Goal: Task Accomplishment & Management: Use online tool/utility

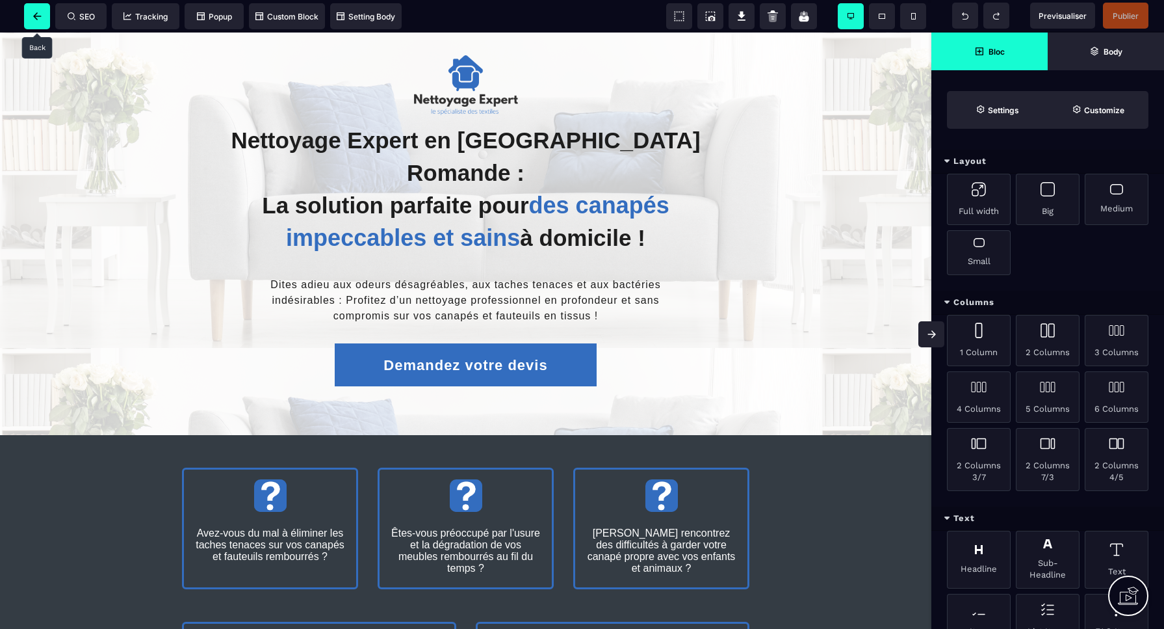
click at [44, 14] on span at bounding box center [37, 16] width 26 height 26
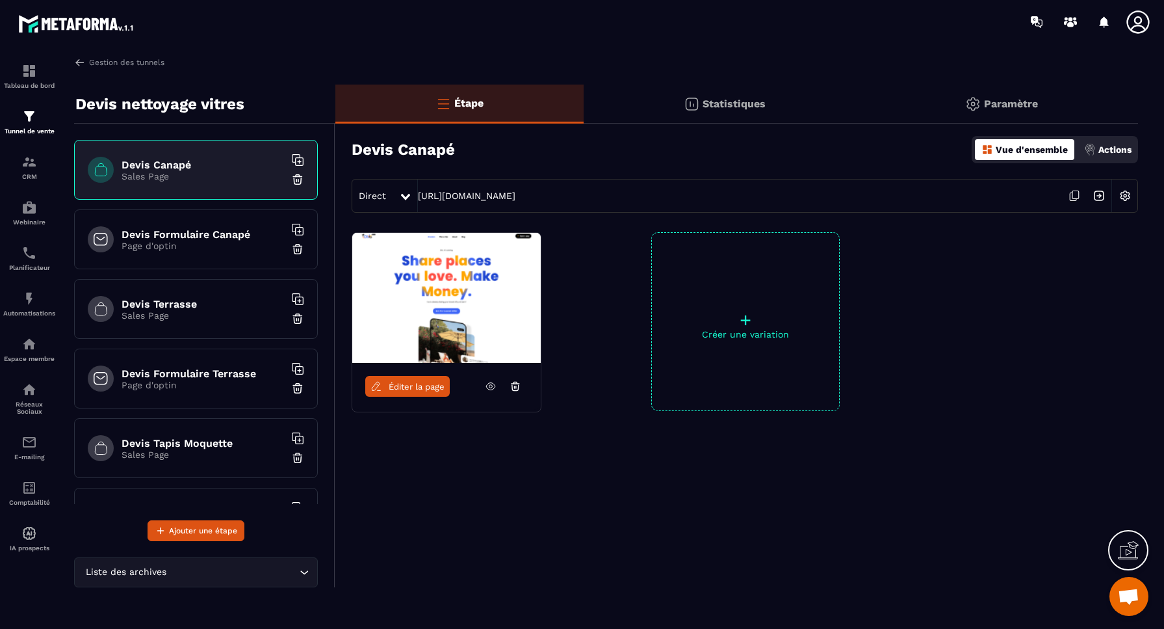
click at [298, 181] on img at bounding box center [297, 179] width 13 height 13
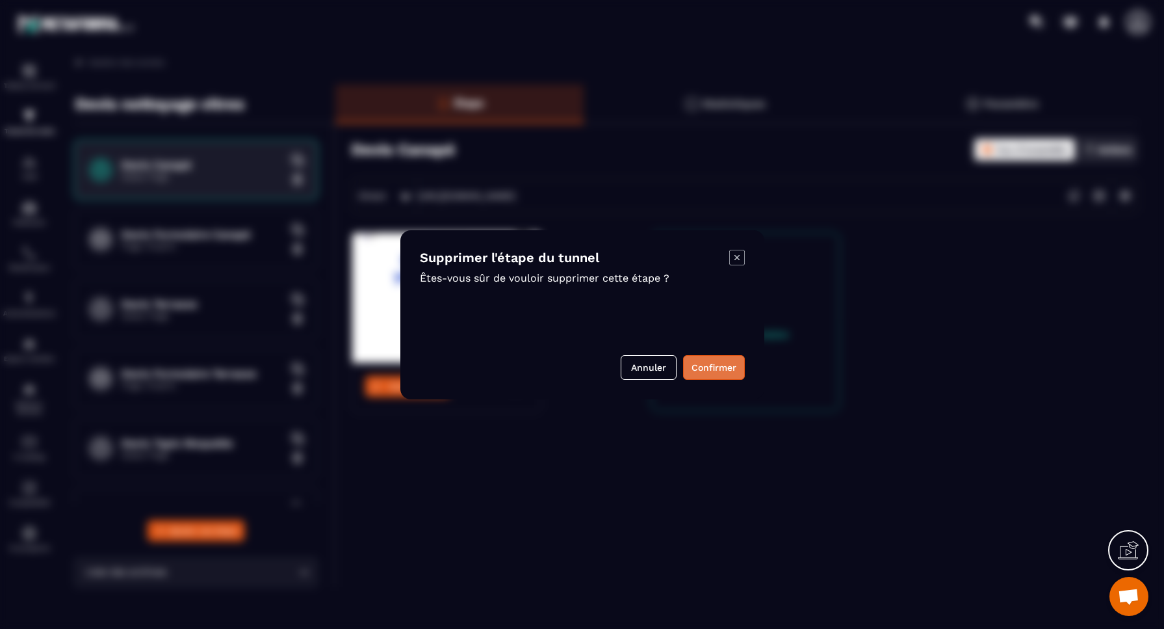
click at [715, 369] on button "Confirmer" at bounding box center [714, 367] width 62 height 25
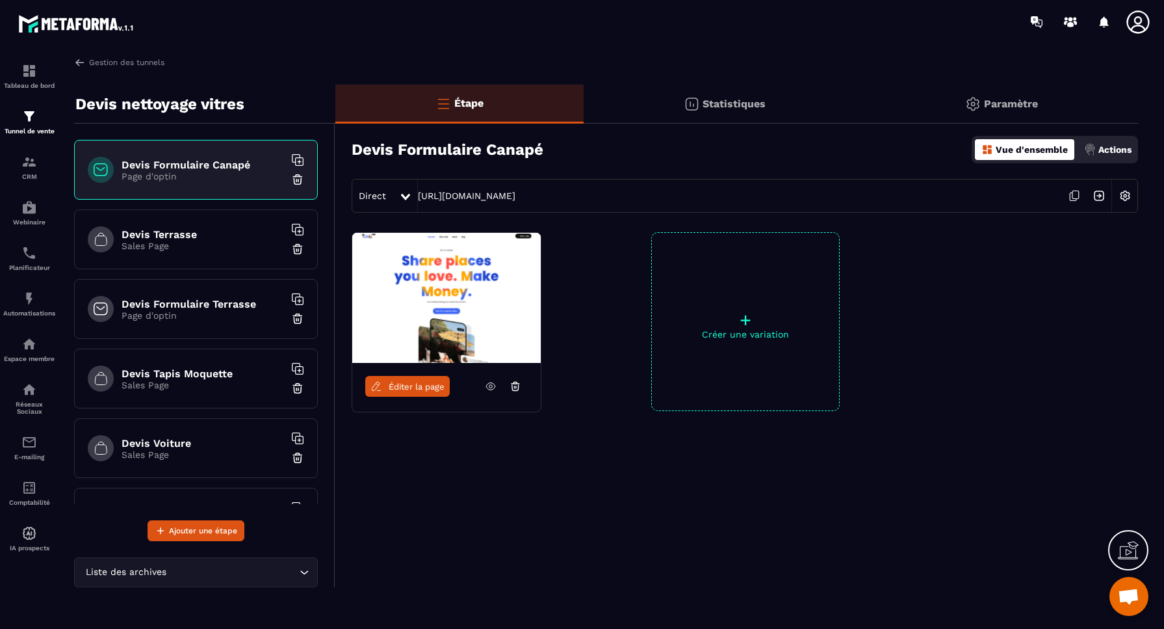
click at [300, 184] on img at bounding box center [297, 179] width 13 height 13
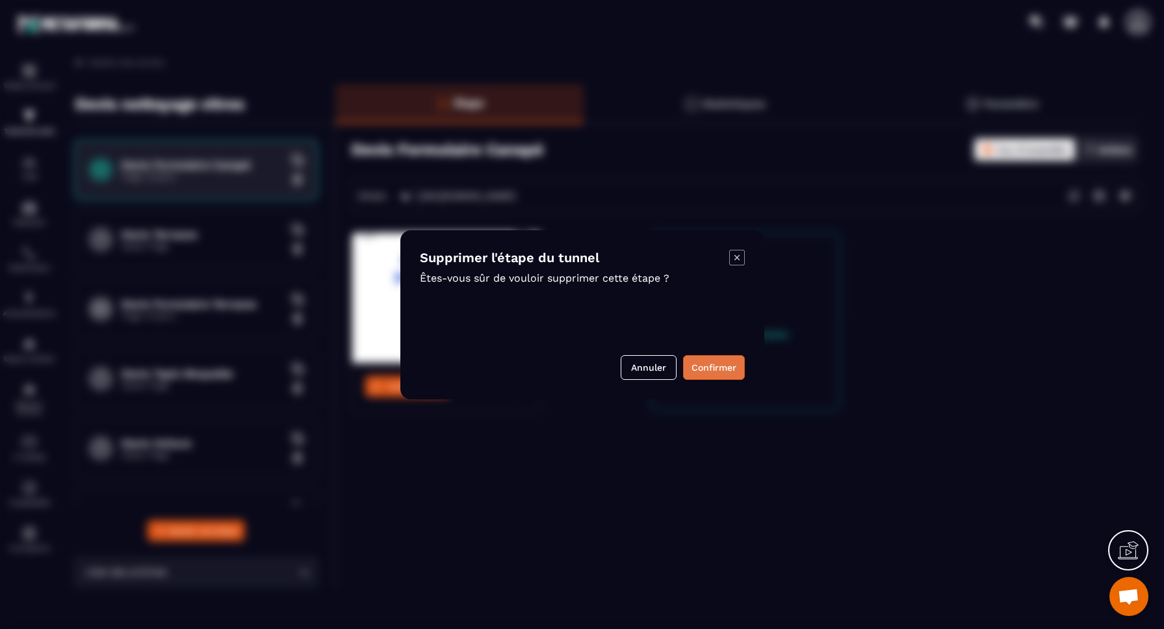
click at [724, 365] on button "Confirmer" at bounding box center [714, 367] width 62 height 25
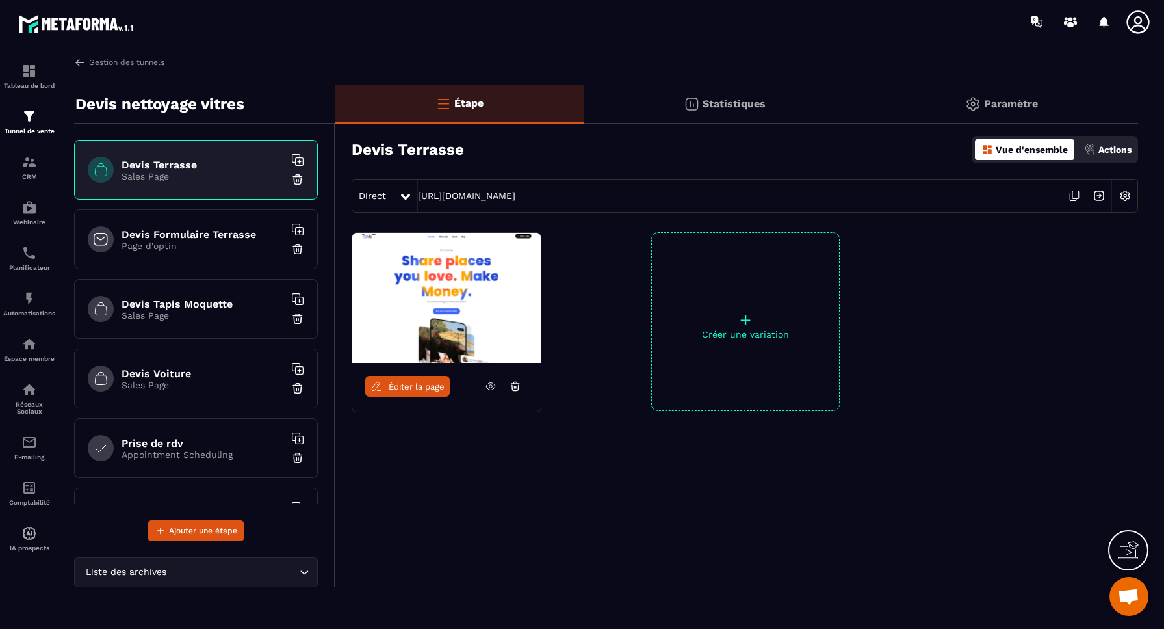
drag, startPoint x: 766, startPoint y: 196, endPoint x: 577, endPoint y: 197, distance: 189.2
click at [577, 197] on div "Direct [URL][DOMAIN_NAME]" at bounding box center [745, 196] width 787 height 34
click at [298, 180] on img at bounding box center [297, 179] width 13 height 13
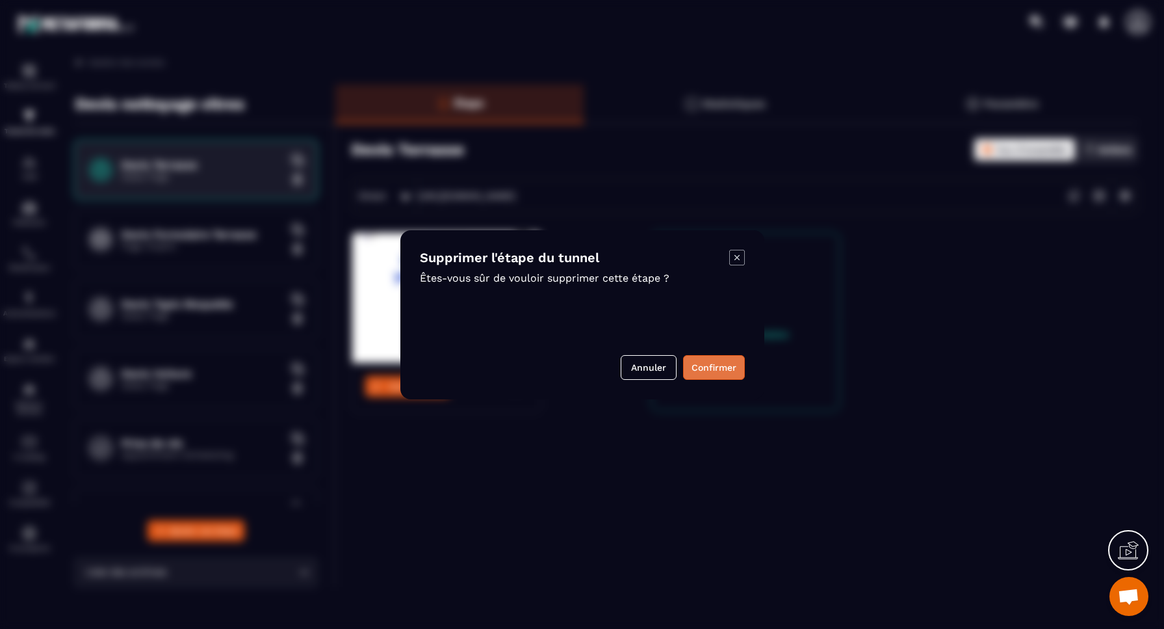
click at [706, 366] on button "Confirmer" at bounding box center [714, 367] width 62 height 25
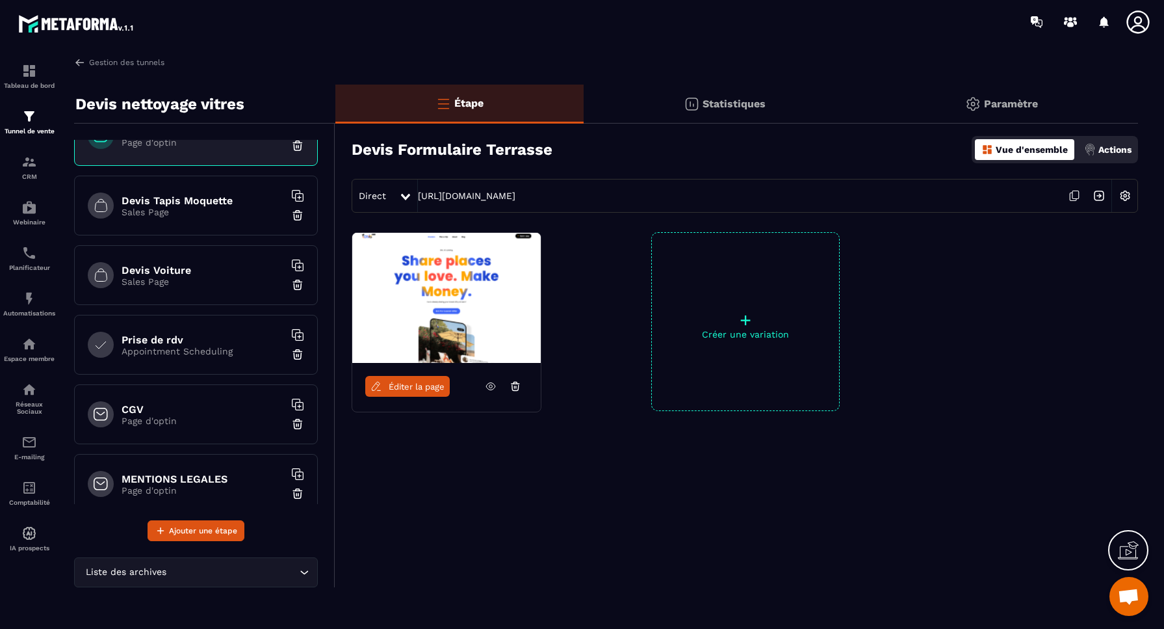
scroll to position [25, 0]
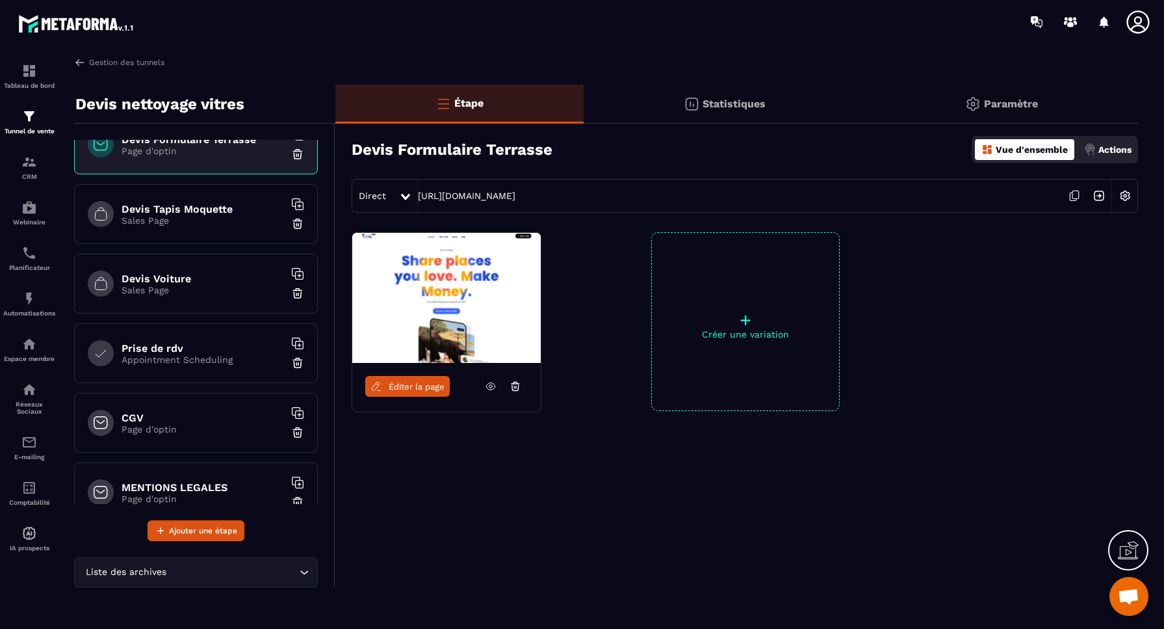
click at [300, 364] on img at bounding box center [297, 362] width 13 height 13
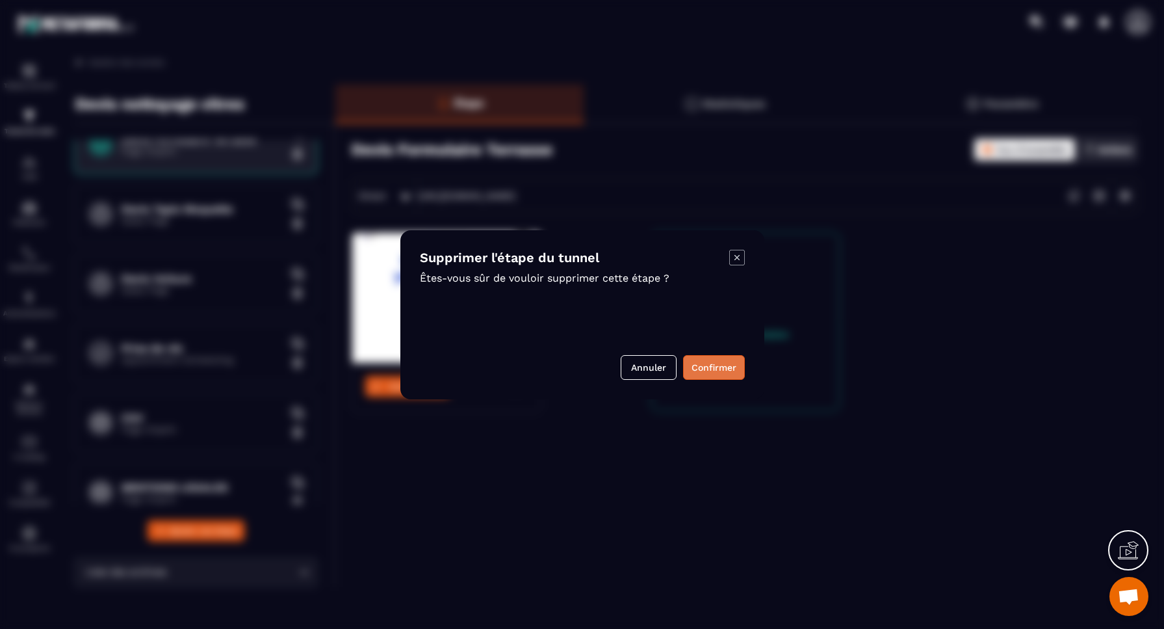
click at [709, 367] on button "Confirmer" at bounding box center [714, 367] width 62 height 25
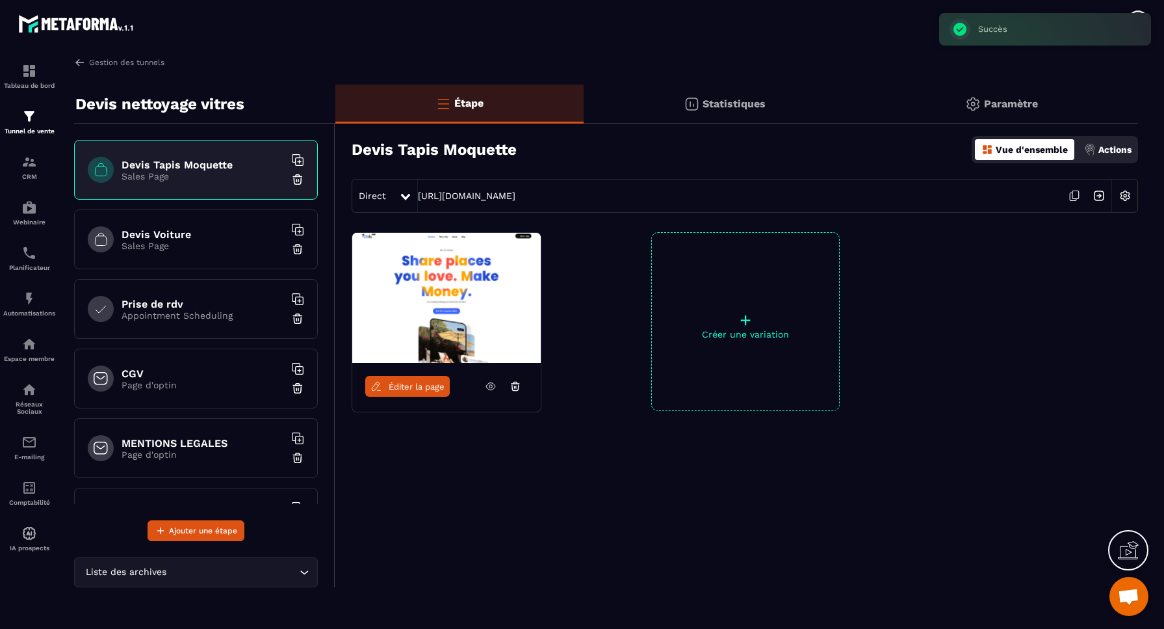
click at [296, 317] on img at bounding box center [297, 318] width 13 height 13
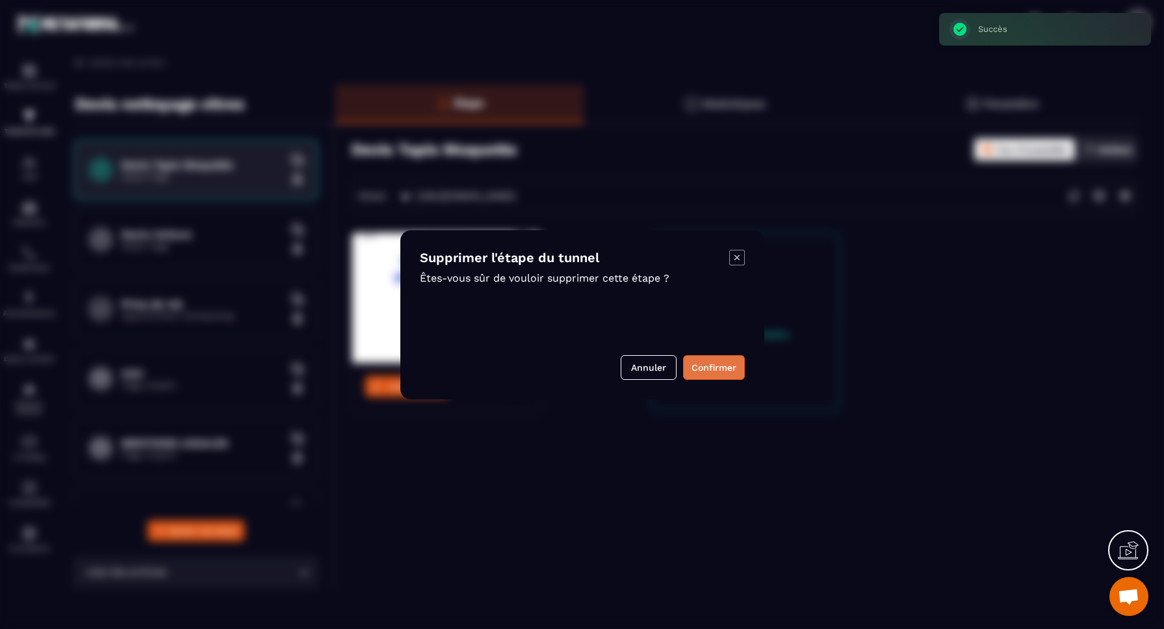
click at [713, 368] on button "Confirmer" at bounding box center [714, 367] width 62 height 25
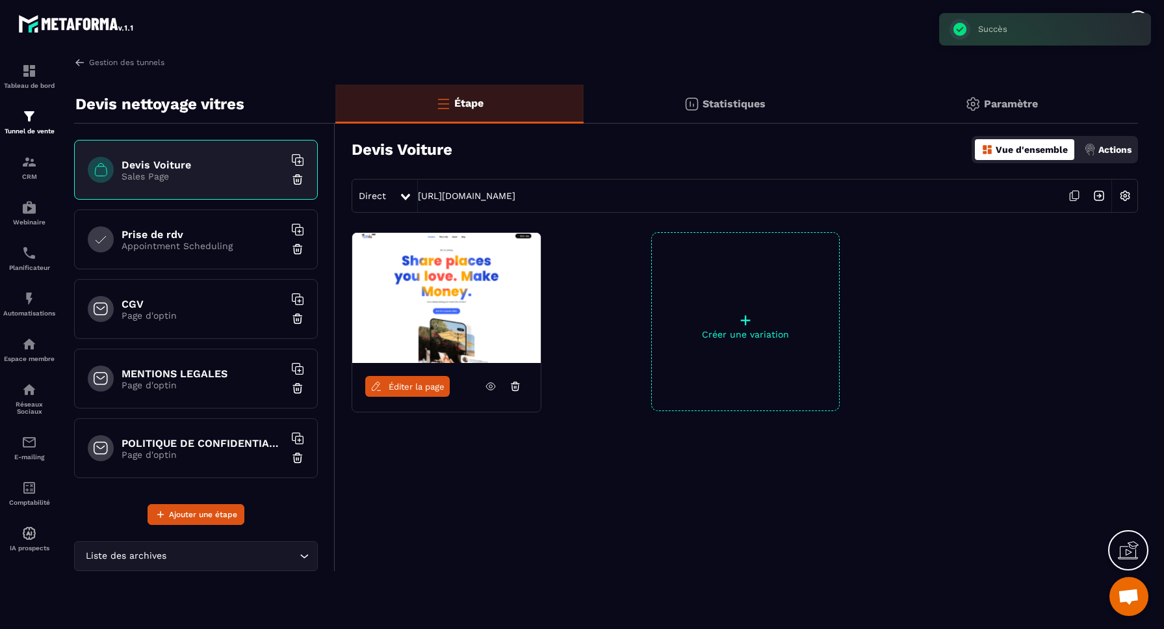
click at [242, 249] on p "Appointment Scheduling" at bounding box center [203, 246] width 163 height 10
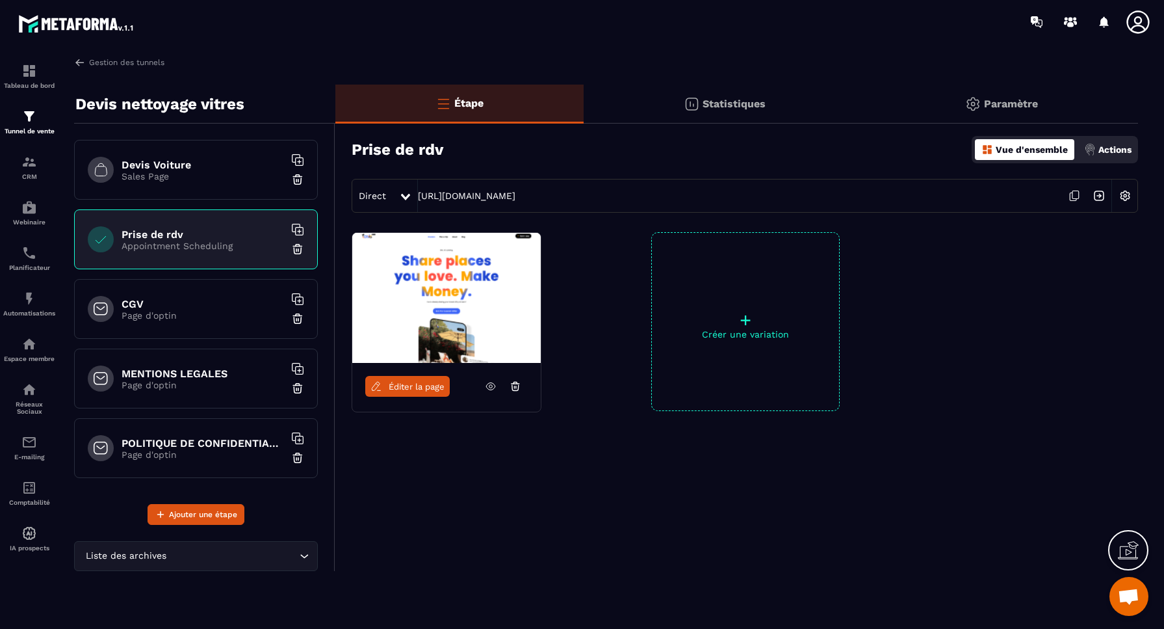
click at [300, 249] on img at bounding box center [297, 249] width 13 height 13
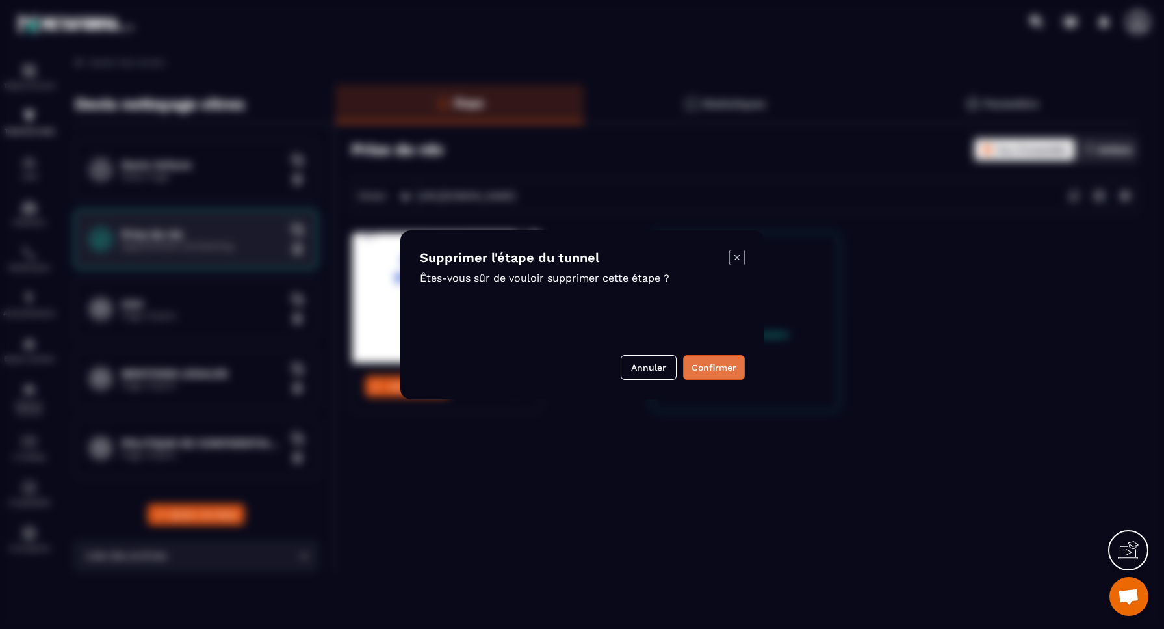
click at [718, 370] on button "Confirmer" at bounding box center [714, 367] width 62 height 25
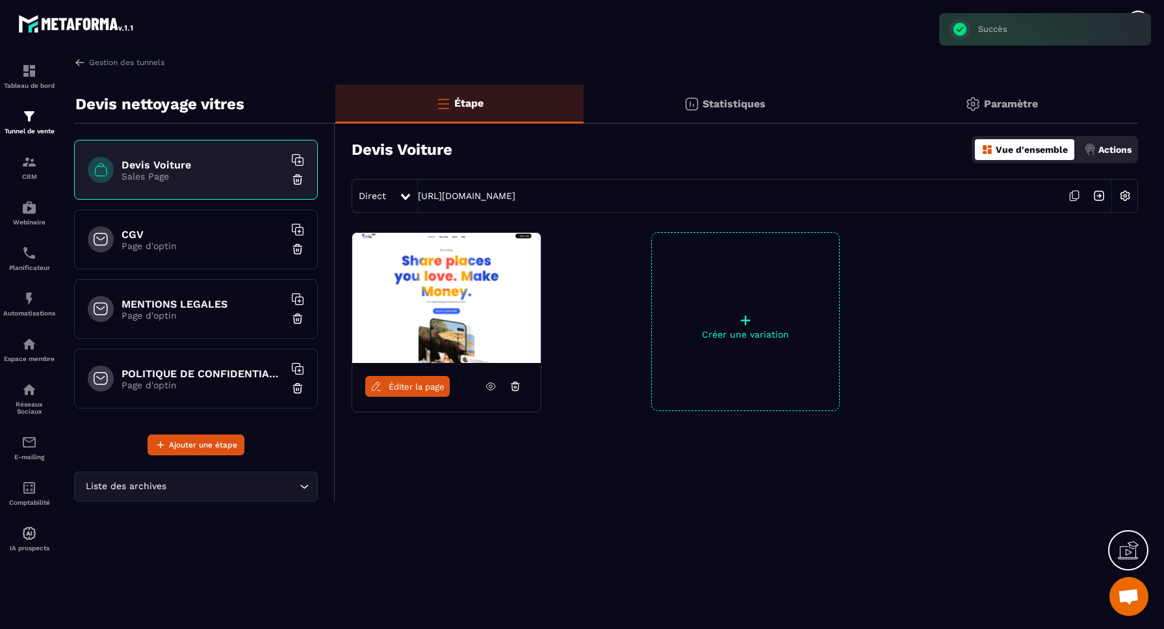
click at [298, 178] on img at bounding box center [297, 179] width 13 height 13
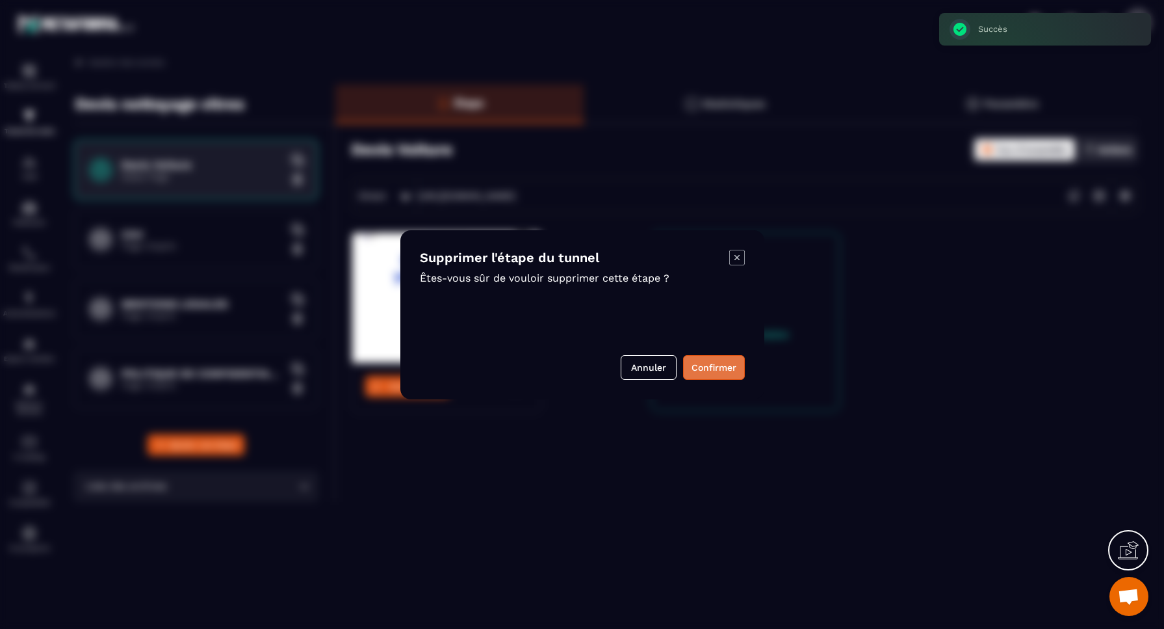
click at [720, 365] on button "Confirmer" at bounding box center [714, 367] width 62 height 25
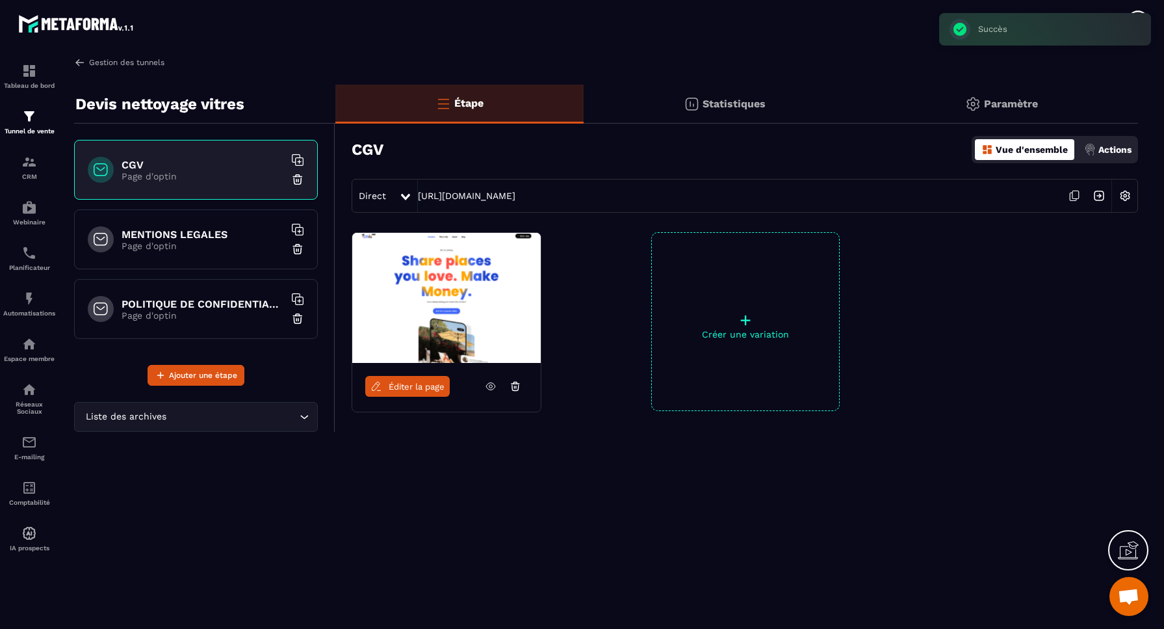
click at [80, 64] on img at bounding box center [80, 63] width 12 height 12
click at [145, 64] on link "Gestion des tunnels" at bounding box center [119, 63] width 90 height 12
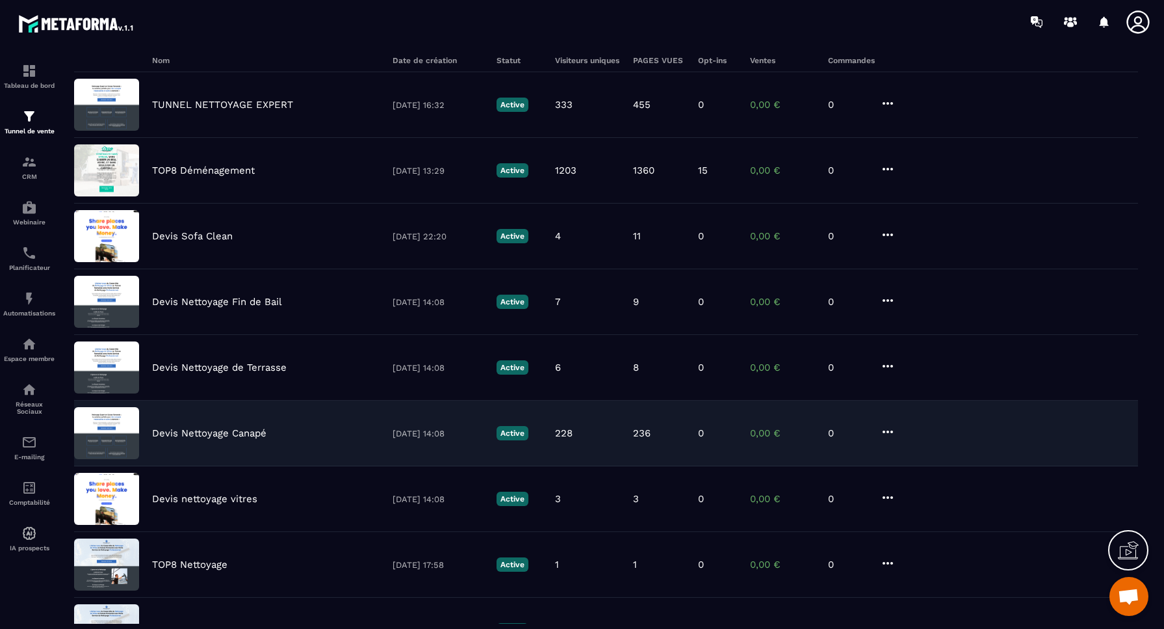
scroll to position [98, 0]
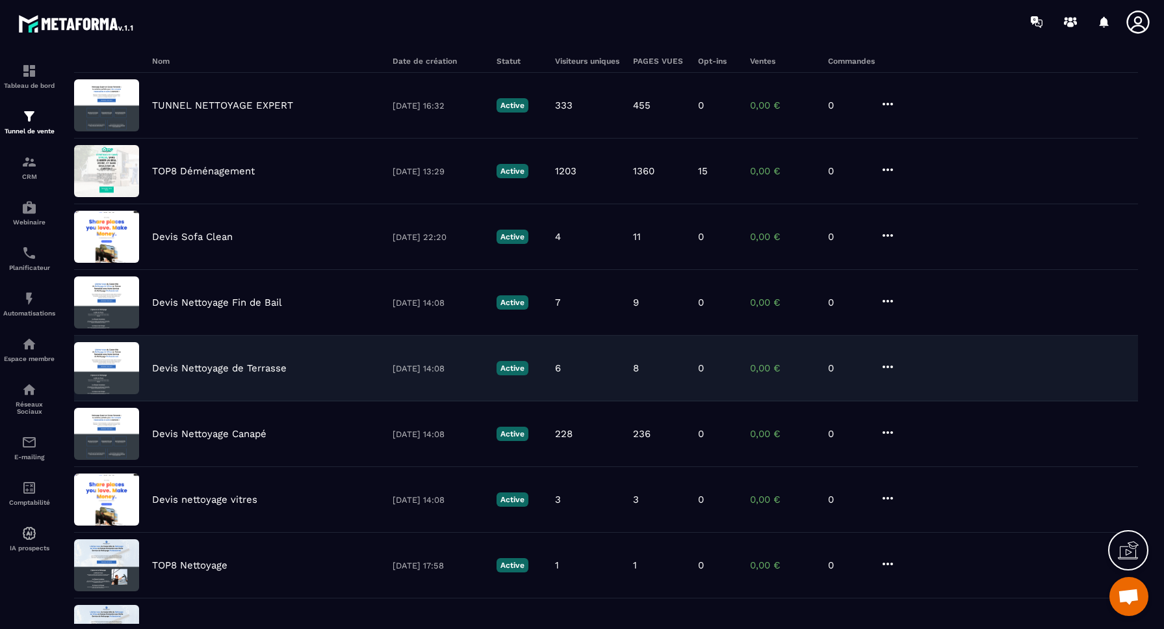
click at [198, 369] on p "Devis Nettoyage de Terrasse" at bounding box center [219, 368] width 135 height 12
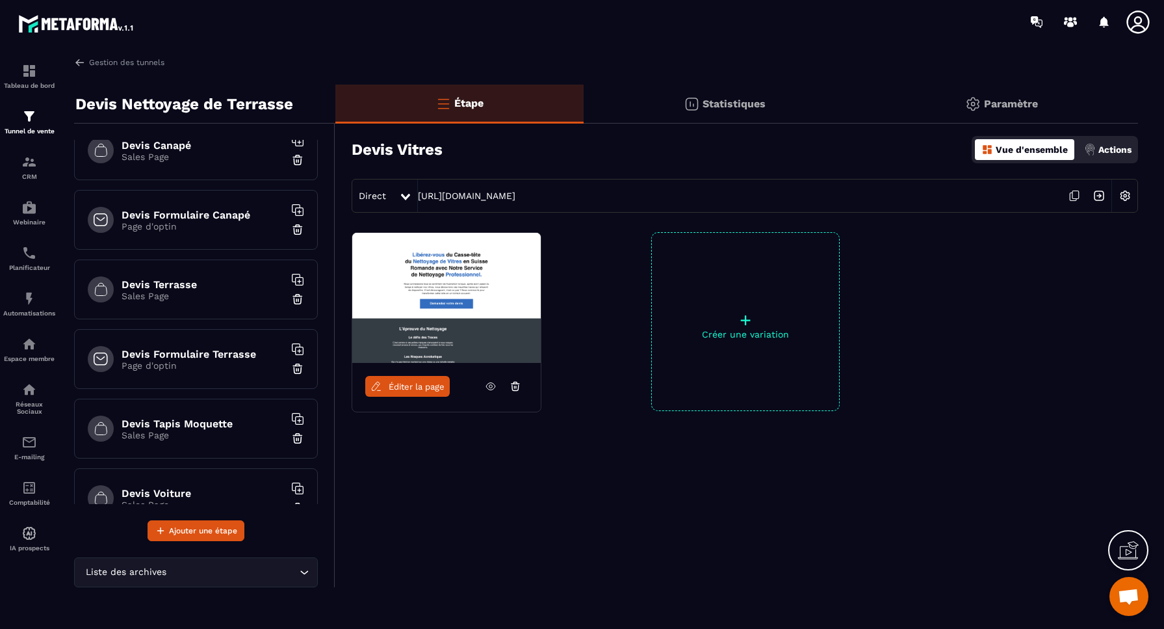
scroll to position [159, 0]
click at [298, 368] on img at bounding box center [297, 367] width 13 height 13
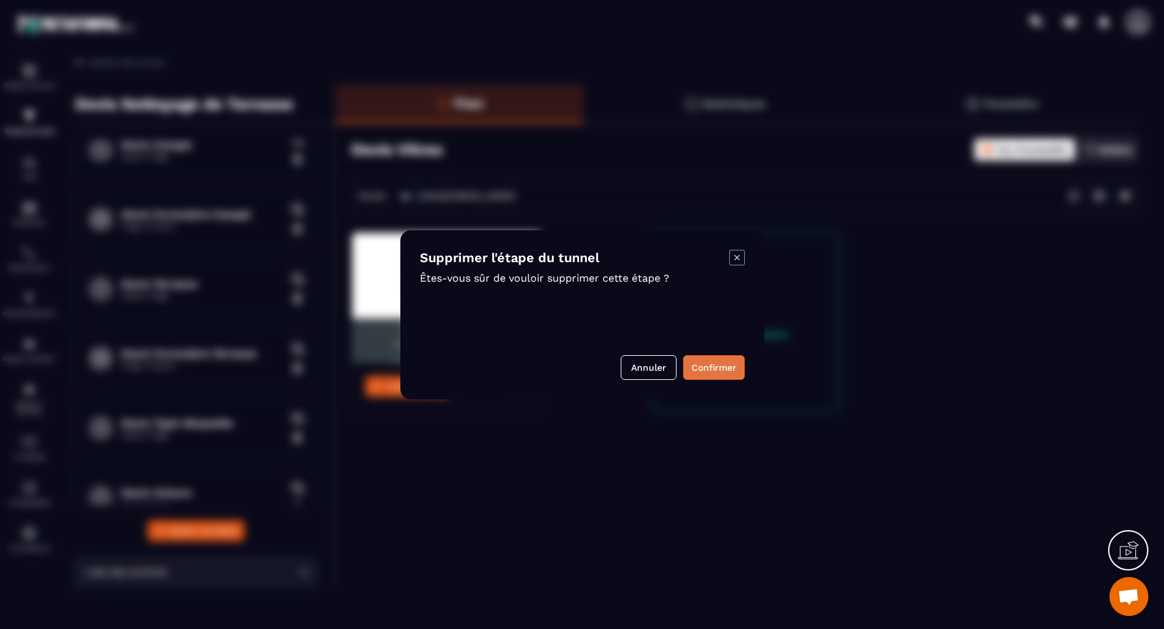
click at [703, 370] on button "Confirmer" at bounding box center [714, 367] width 62 height 25
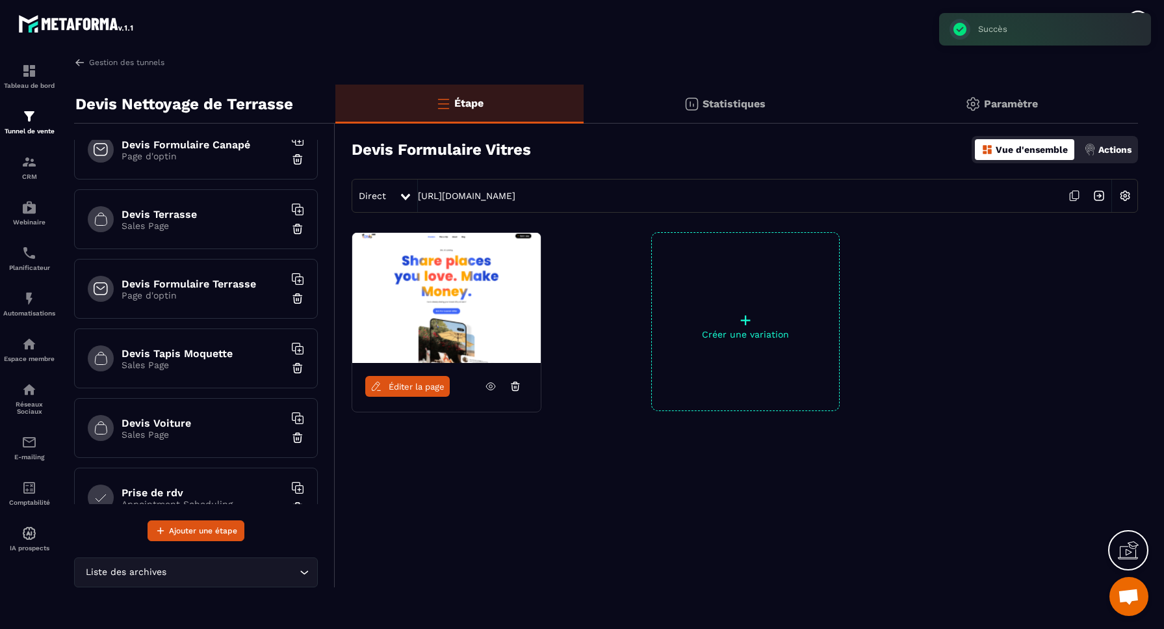
click at [248, 368] on p "Sales Page" at bounding box center [203, 365] width 163 height 10
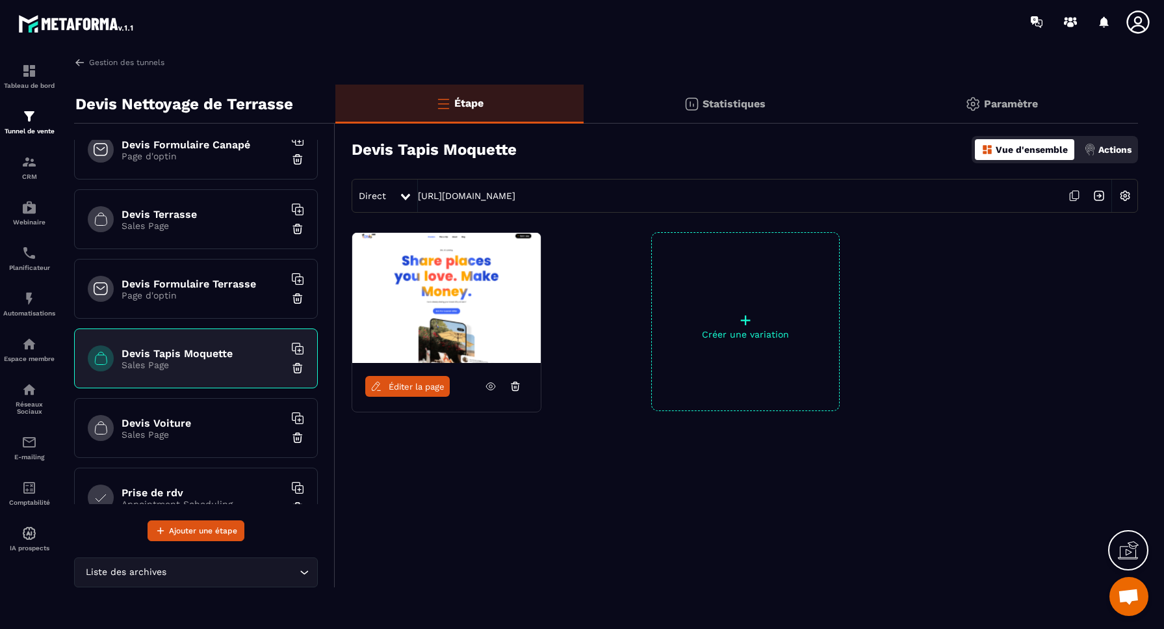
click at [298, 368] on img at bounding box center [297, 367] width 13 height 13
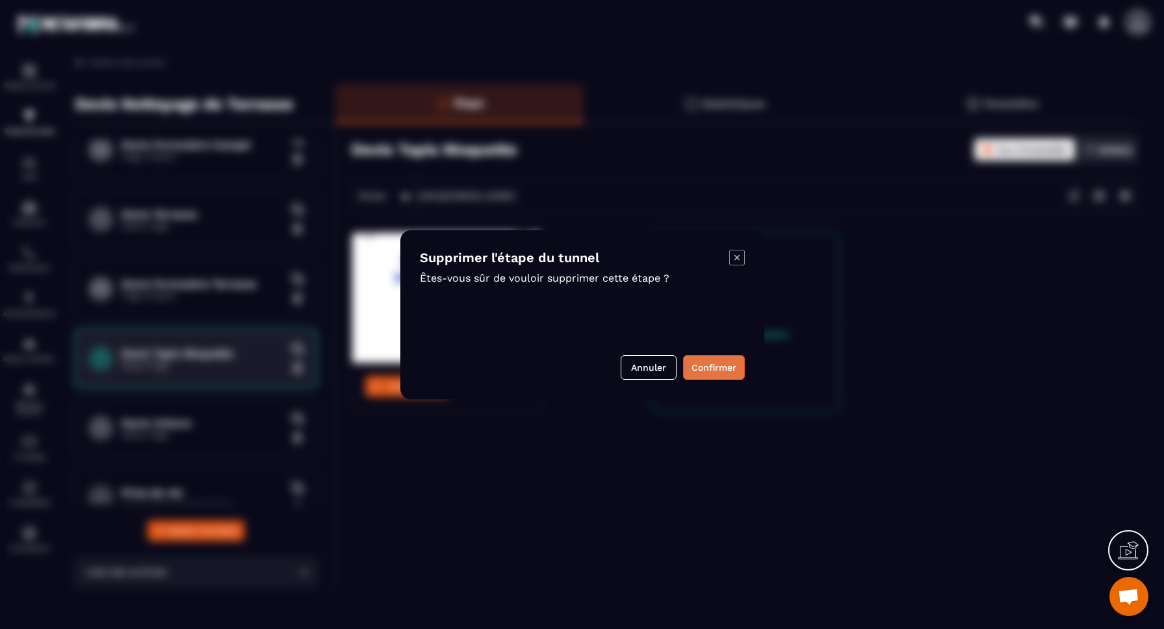
click at [722, 368] on button "Confirmer" at bounding box center [714, 367] width 62 height 25
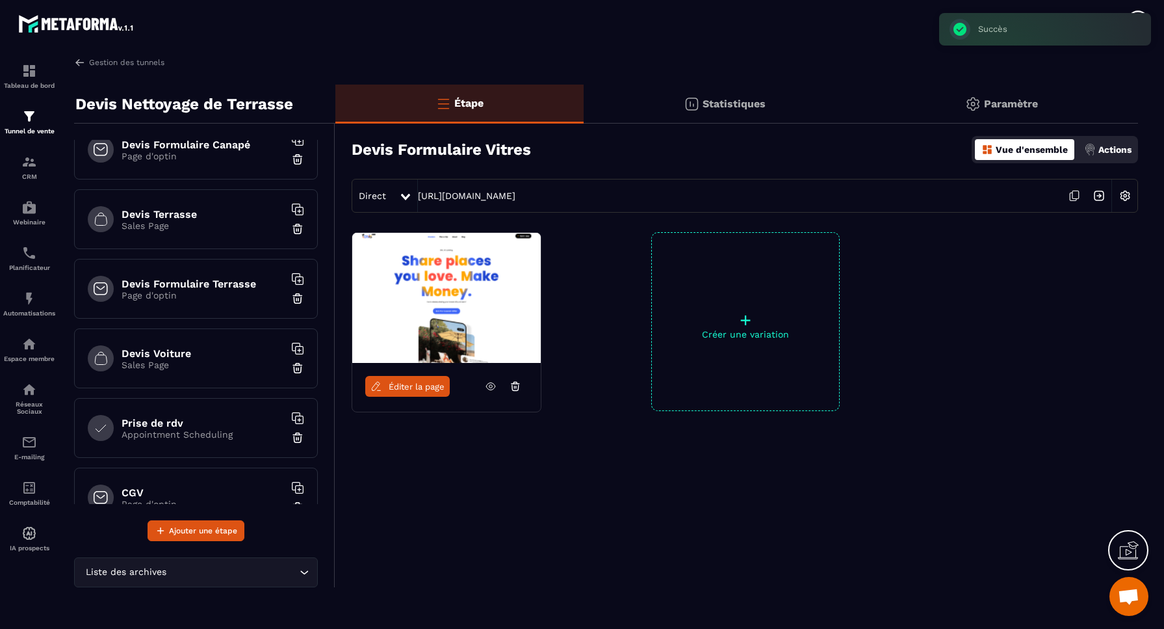
click at [242, 376] on div "Devis Voiture Sales Page" at bounding box center [196, 358] width 244 height 60
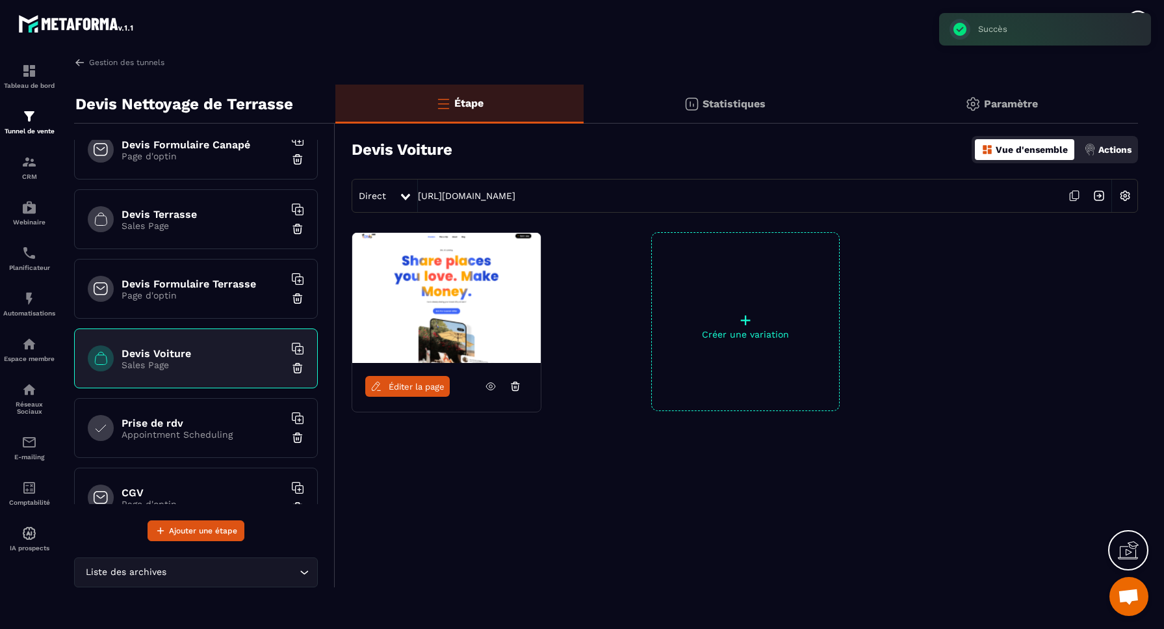
click at [298, 368] on img at bounding box center [297, 367] width 13 height 13
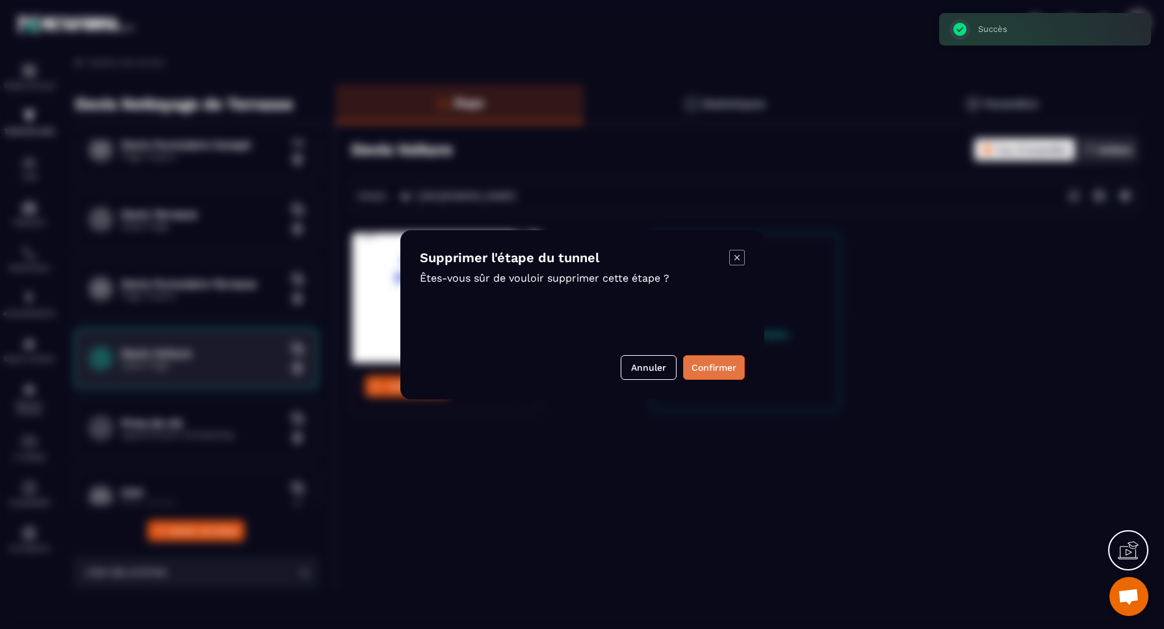
click at [710, 369] on button "Confirmer" at bounding box center [714, 367] width 62 height 25
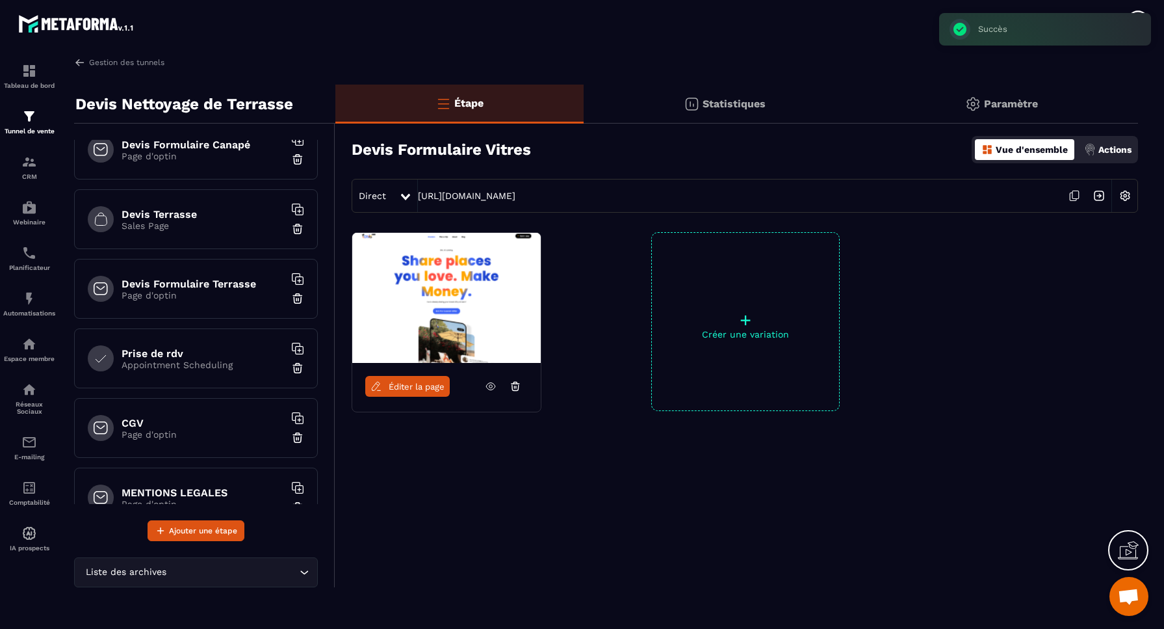
click at [298, 369] on img at bounding box center [297, 367] width 13 height 13
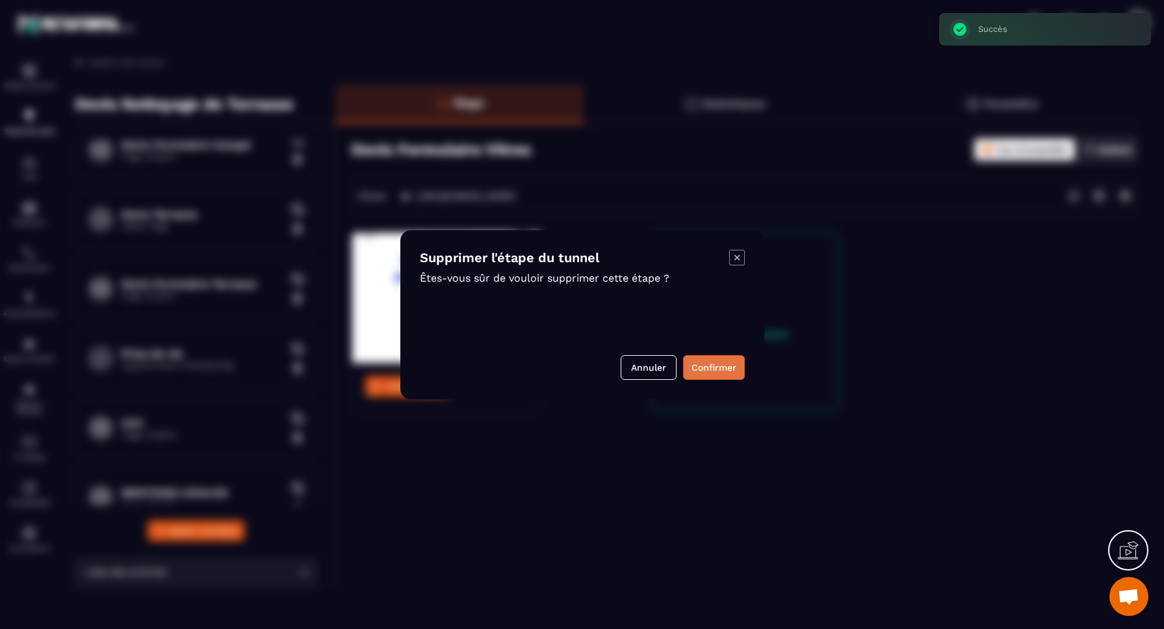
drag, startPoint x: 710, startPoint y: 367, endPoint x: 702, endPoint y: 365, distance: 8.0
click at [702, 365] on button "Confirmer" at bounding box center [714, 367] width 62 height 25
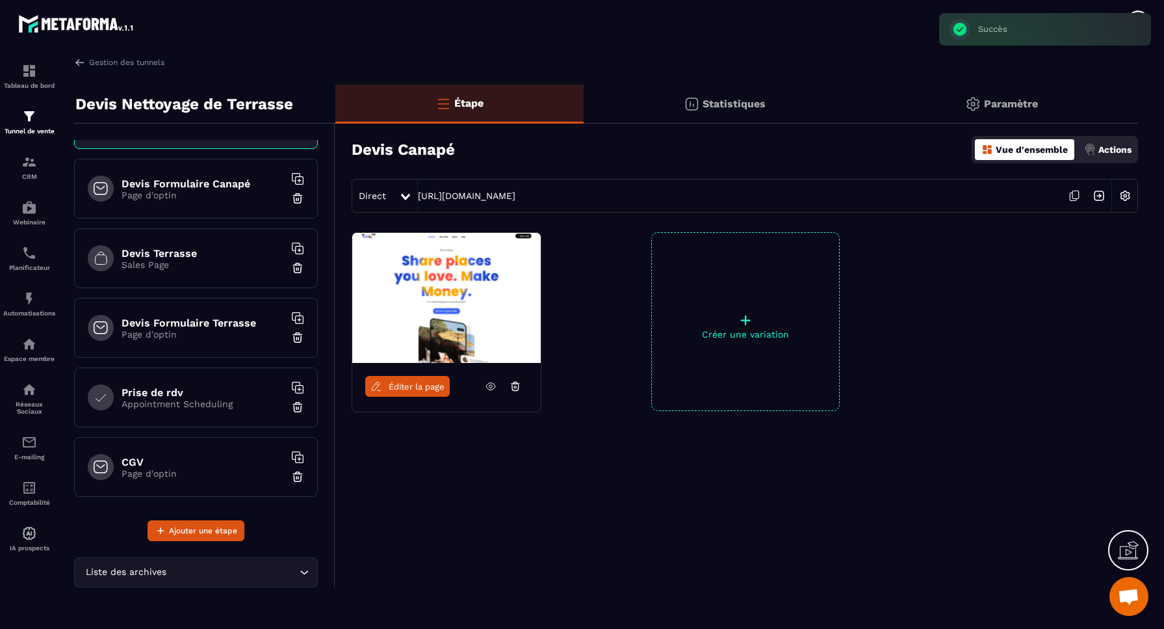
scroll to position [43, 0]
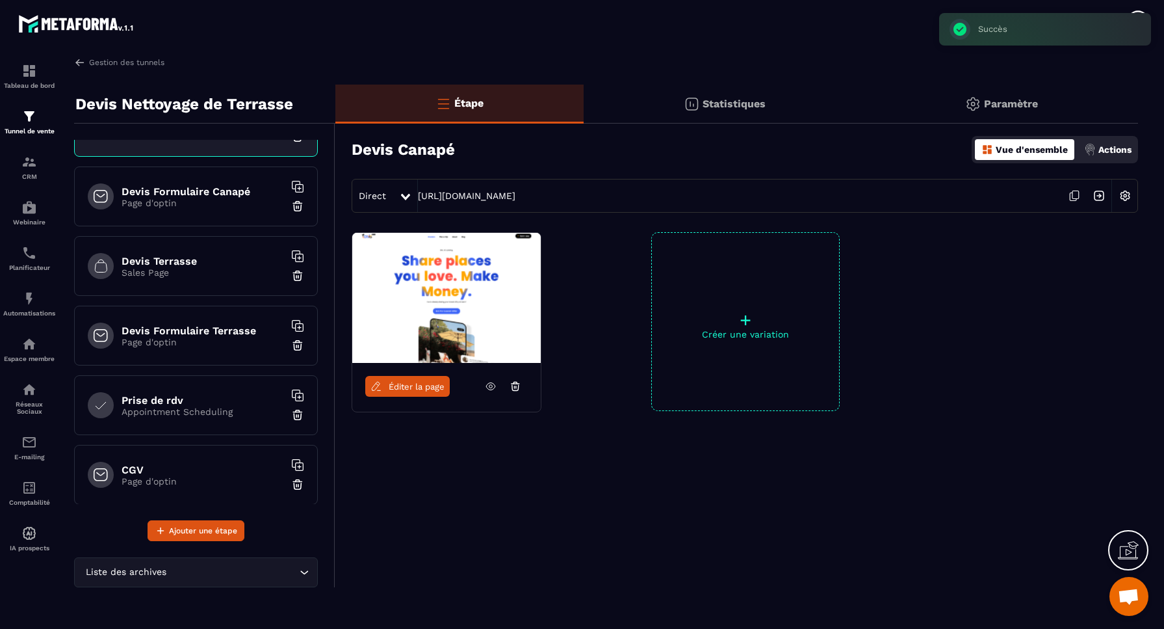
click at [262, 343] on p "Page d'optin" at bounding box center [203, 342] width 163 height 10
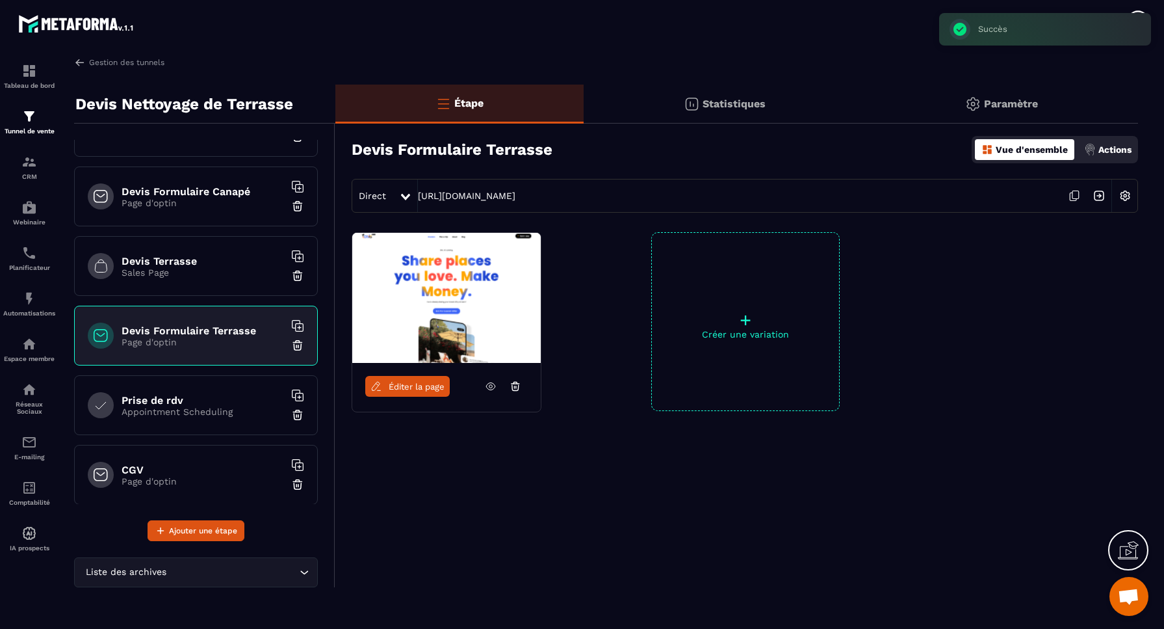
click at [299, 345] on img at bounding box center [297, 345] width 13 height 13
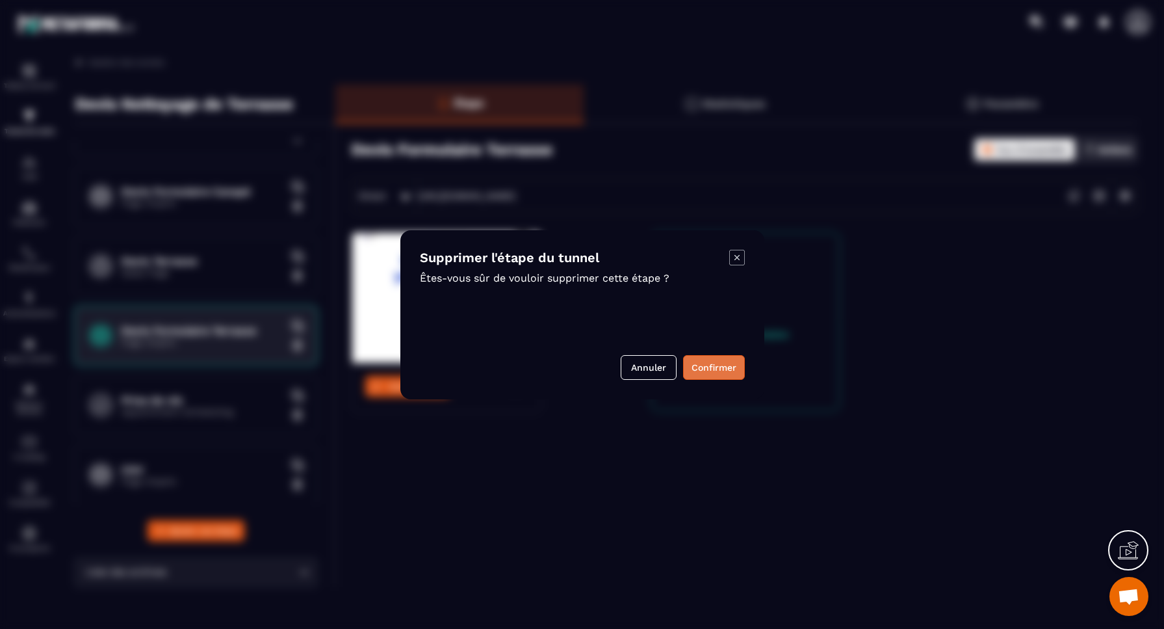
click at [715, 365] on button "Confirmer" at bounding box center [714, 367] width 62 height 25
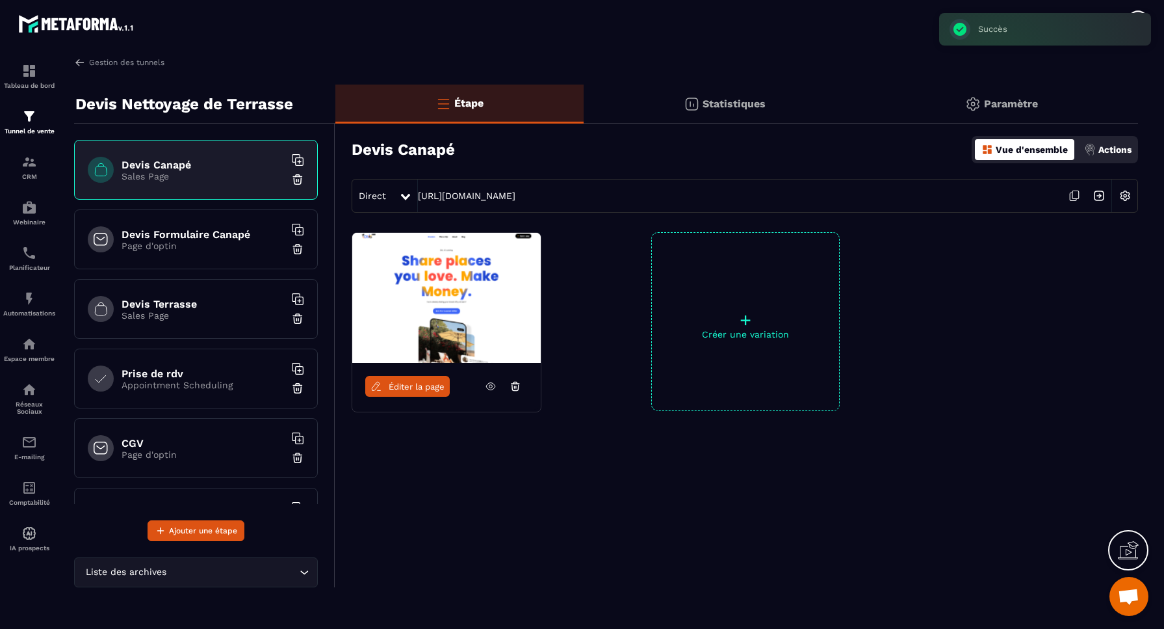
click at [233, 261] on div "Devis Formulaire Canapé Page d'optin" at bounding box center [196, 239] width 244 height 60
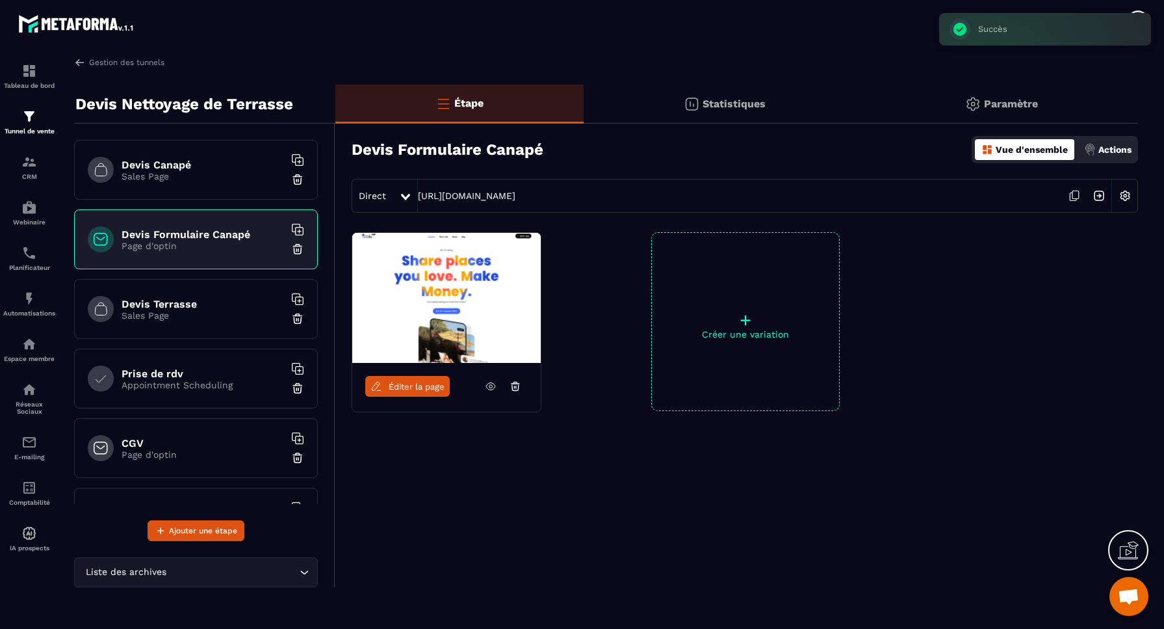
click at [297, 248] on img at bounding box center [297, 249] width 13 height 13
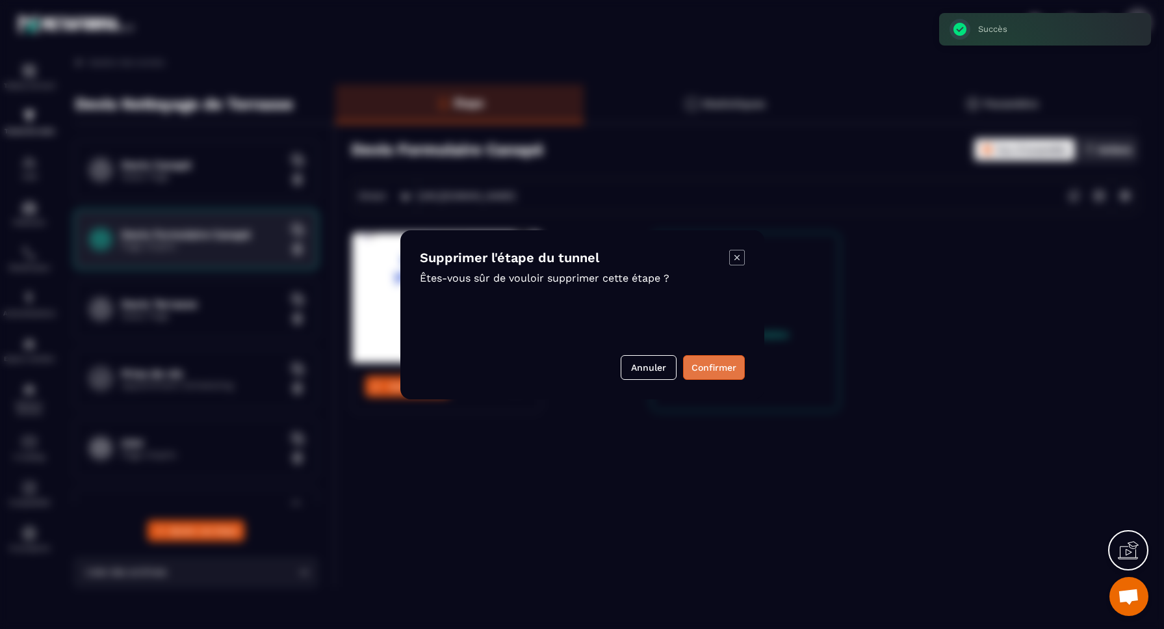
click at [720, 366] on button "Confirmer" at bounding box center [714, 367] width 62 height 25
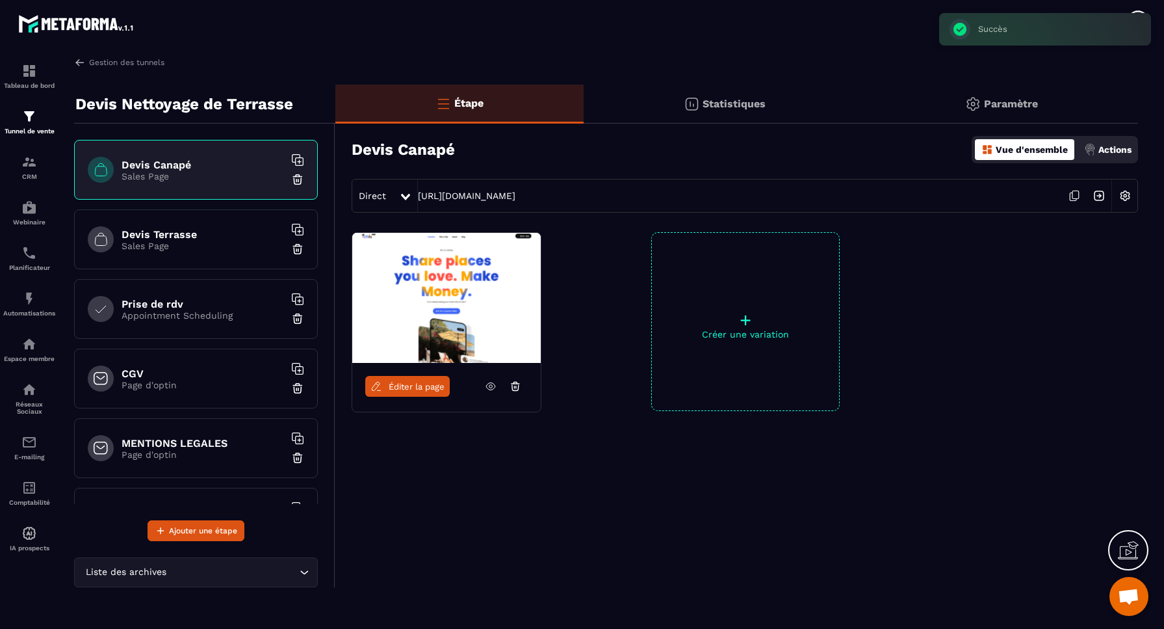
click at [228, 186] on div "Devis Canapé Sales Page" at bounding box center [196, 170] width 244 height 60
click at [299, 181] on img at bounding box center [297, 179] width 13 height 13
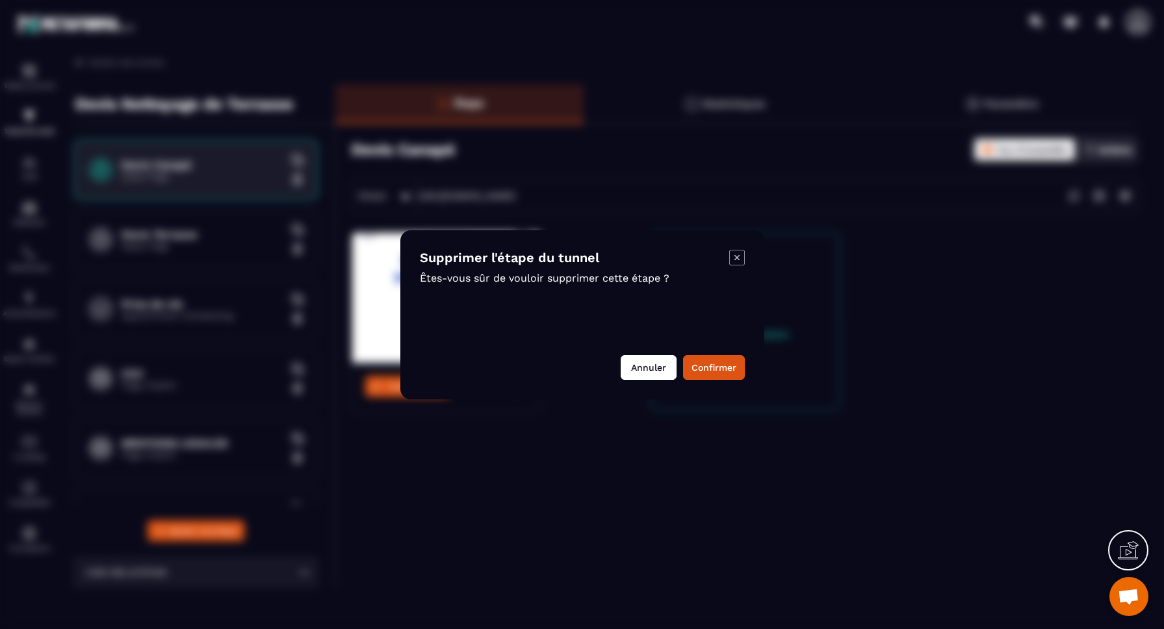
click at [637, 374] on button "Annuler" at bounding box center [649, 367] width 56 height 25
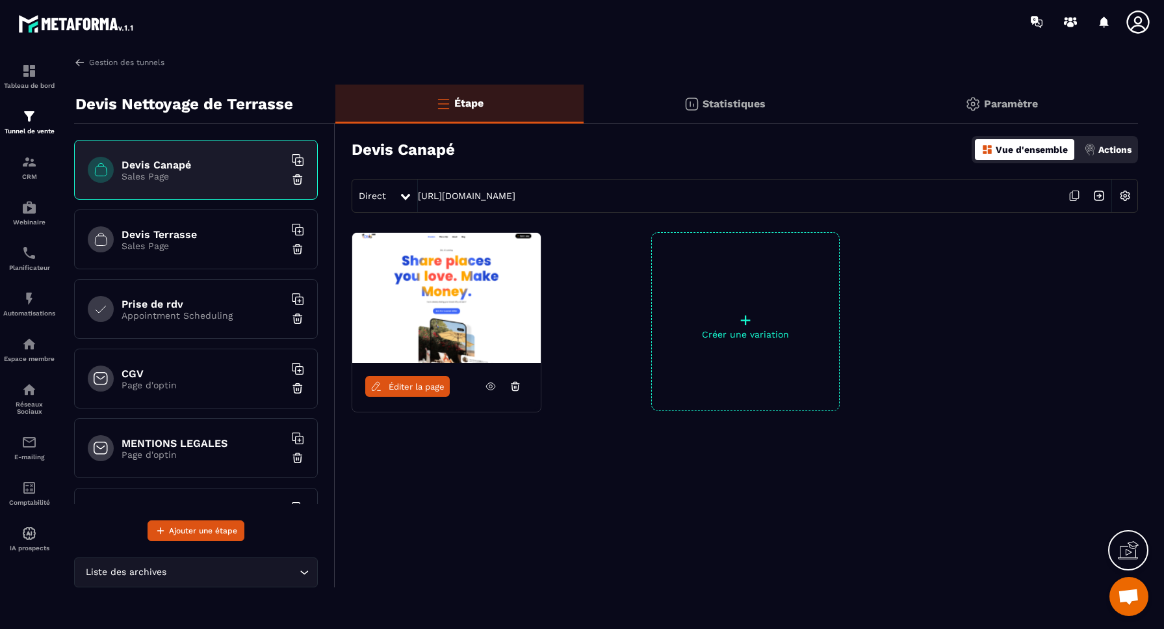
click at [302, 180] on img at bounding box center [297, 179] width 13 height 13
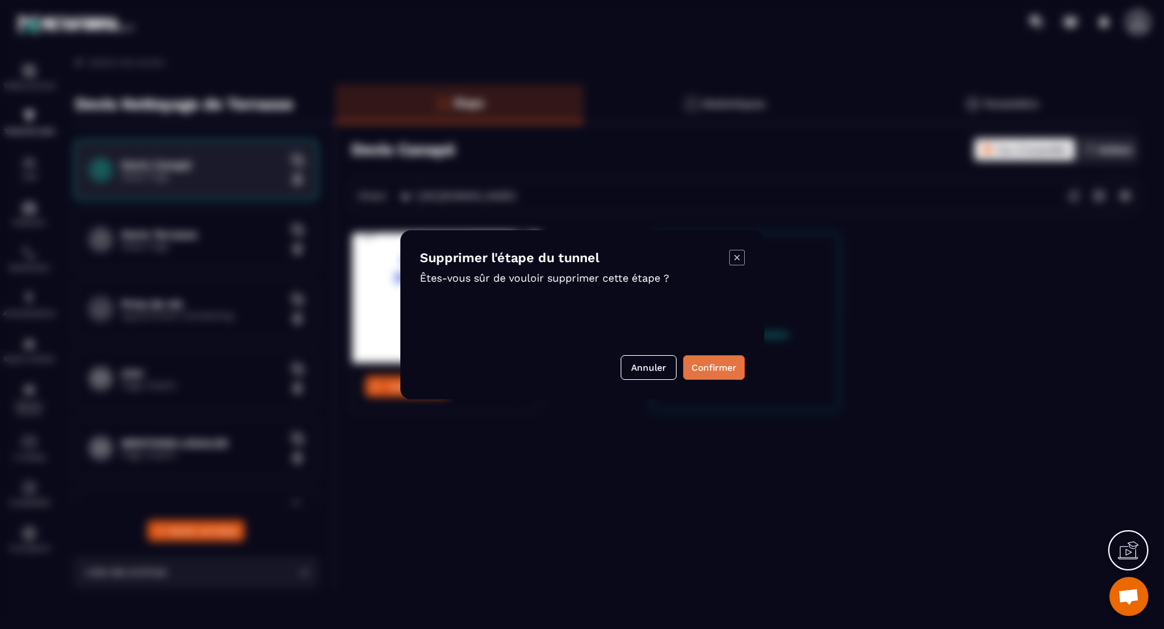
click at [715, 363] on button "Confirmer" at bounding box center [714, 367] width 62 height 25
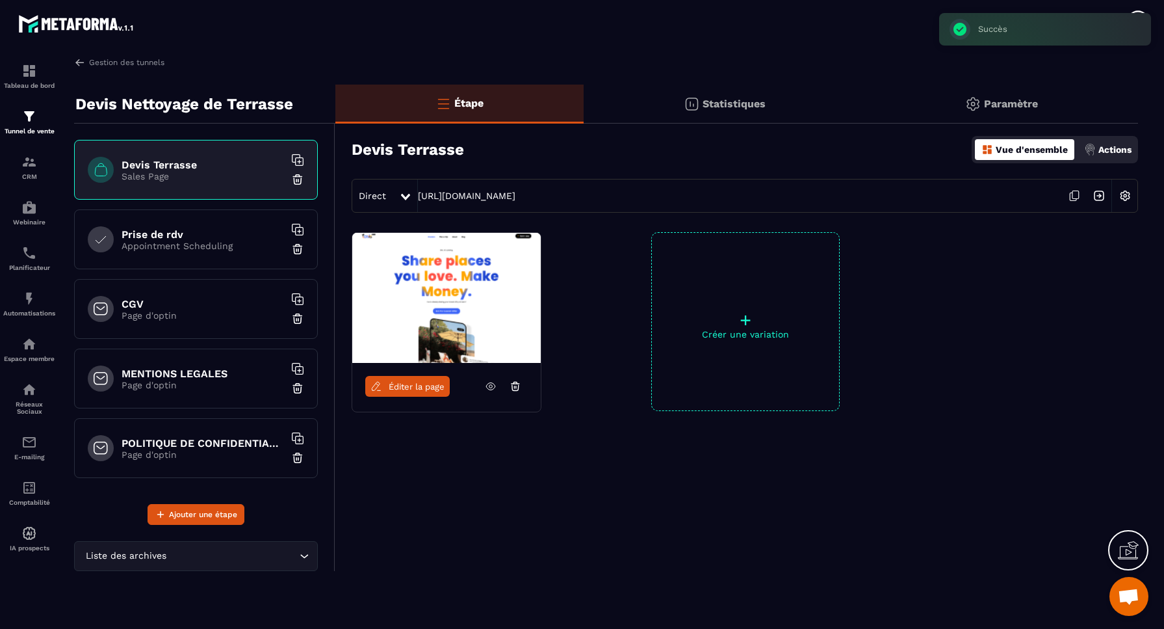
click at [1125, 196] on img at bounding box center [1125, 195] width 25 height 25
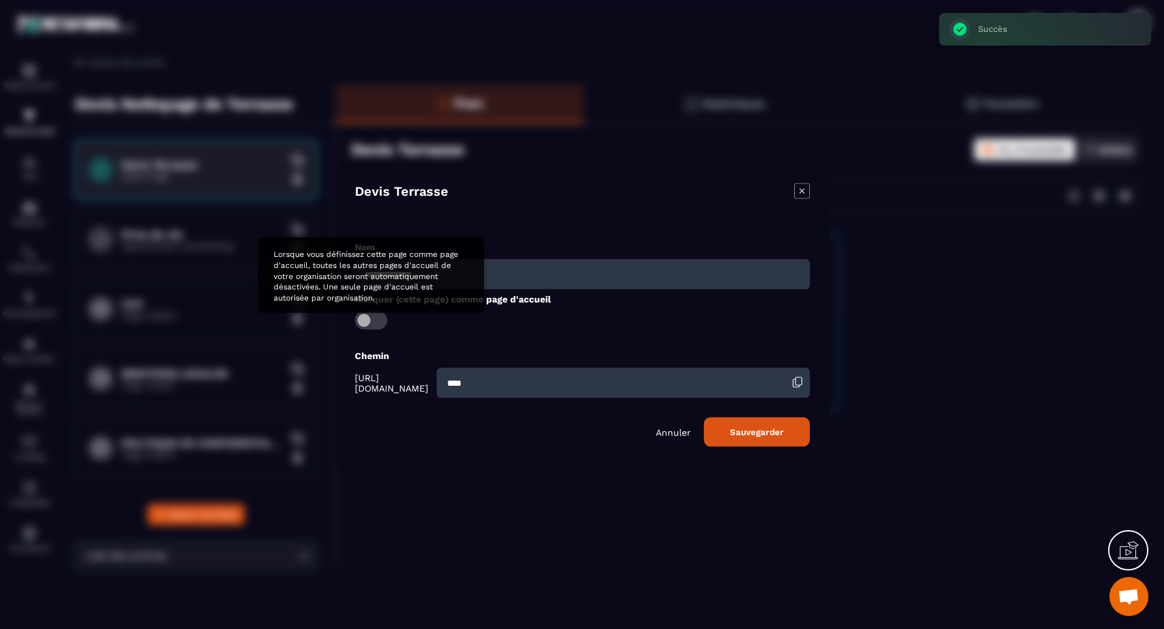
click at [380, 320] on span "Modal window" at bounding box center [371, 320] width 33 height 18
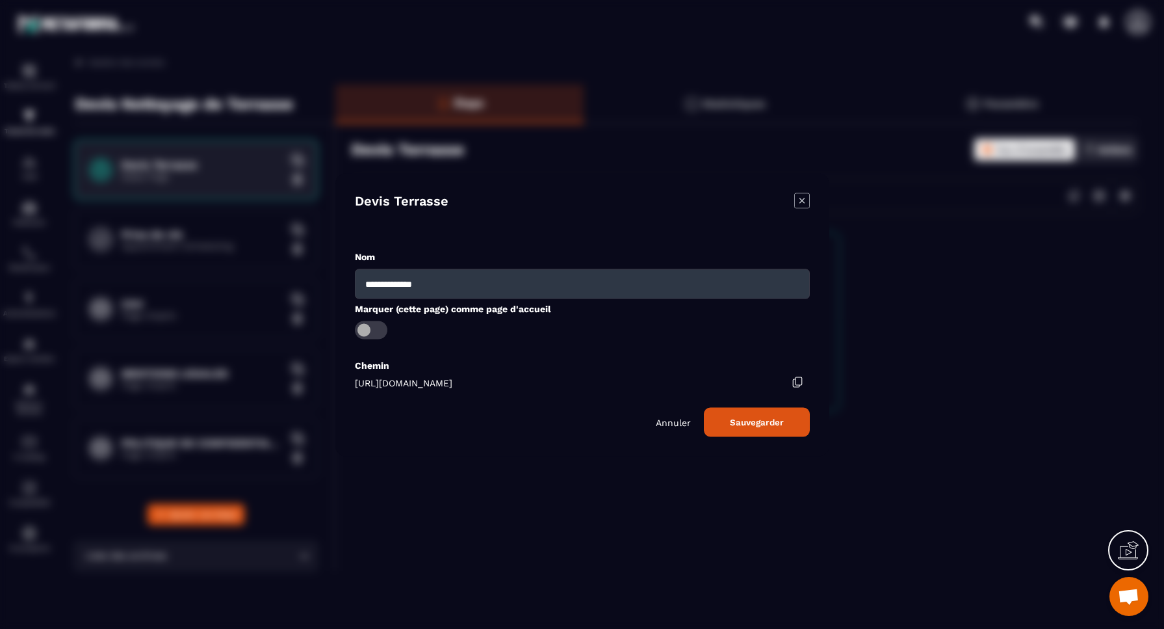
click at [436, 285] on input "**********" at bounding box center [582, 284] width 455 height 30
type input "*******"
click at [760, 421] on button "Sauvegarder" at bounding box center [757, 421] width 106 height 29
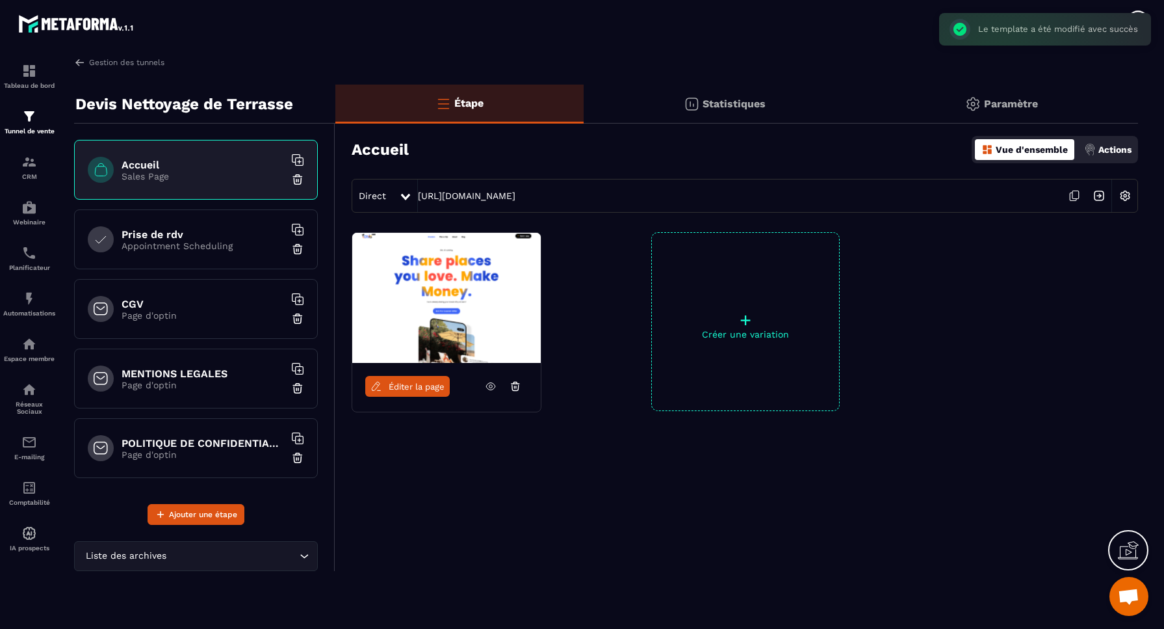
click at [234, 255] on div "Prise de rdv Appointment Scheduling" at bounding box center [196, 239] width 244 height 60
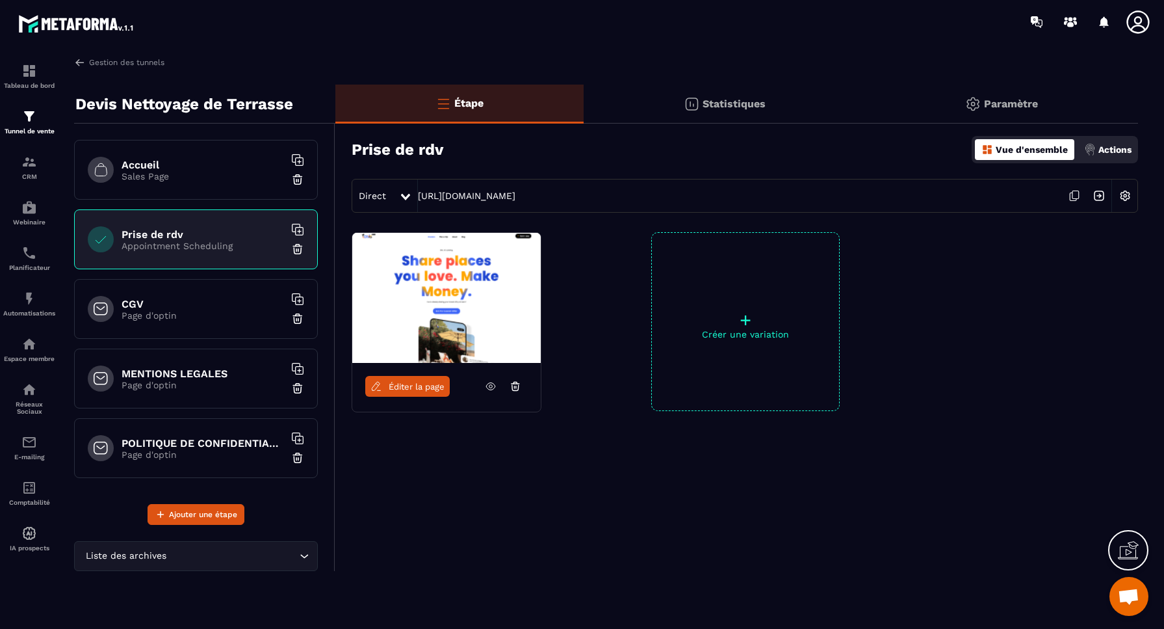
click at [427, 389] on span "Éditer la page" at bounding box center [417, 387] width 56 height 10
